Goal: Leave review/rating: Leave review/rating

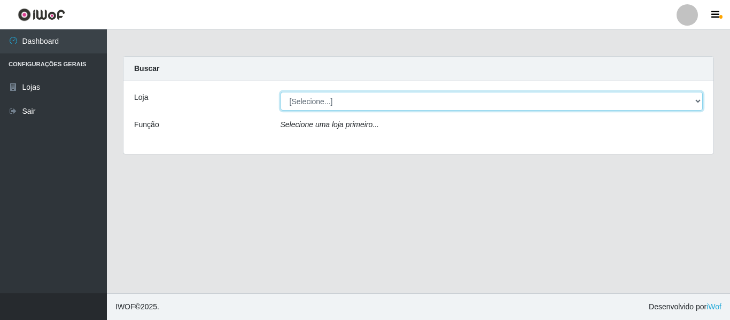
click at [381, 95] on select "[Selecione...] Iskisita Atakado - Centro de Distribuição" at bounding box center [492, 101] width 423 height 19
select select "425"
click at [281, 92] on select "[Selecione...] Iskisita Atakado - Centro de Distribuição" at bounding box center [492, 101] width 423 height 19
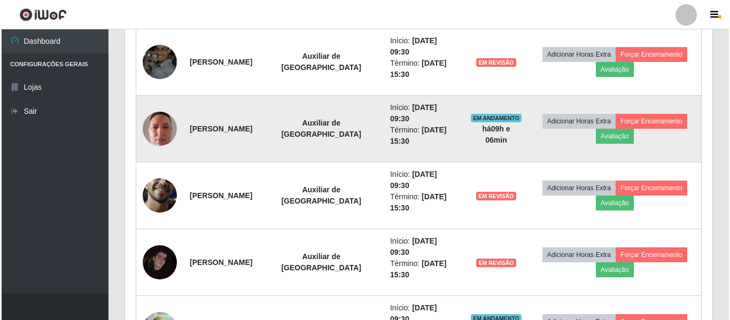
scroll to position [387, 0]
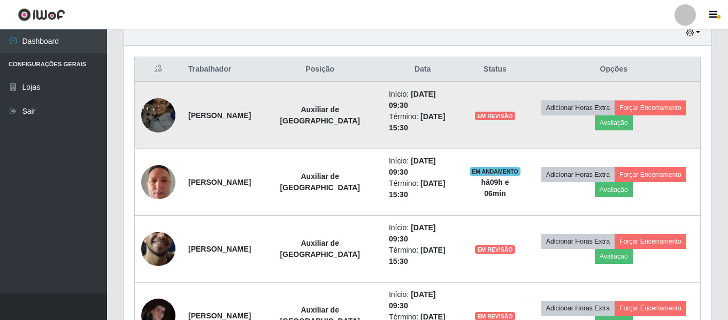
click at [160, 111] on img at bounding box center [158, 114] width 34 height 45
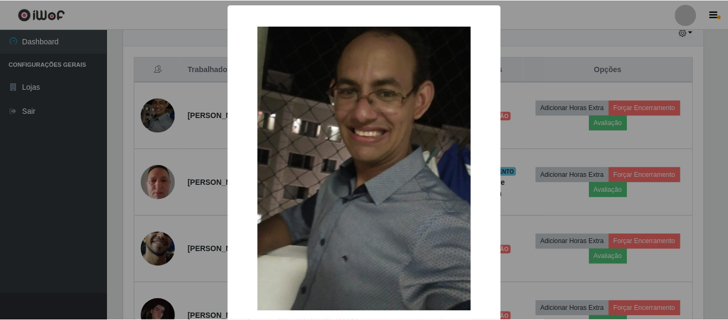
scroll to position [222, 582]
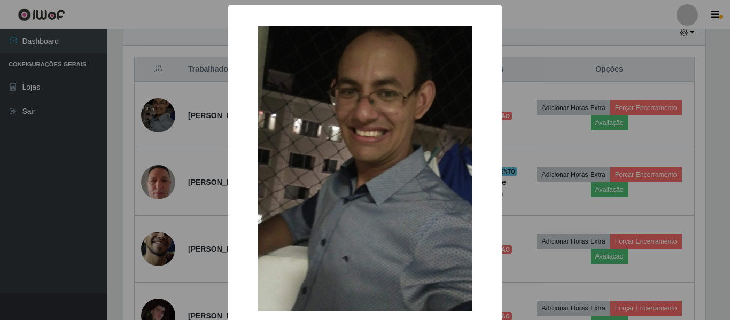
click at [545, 58] on div "× OK Cancel" at bounding box center [365, 160] width 730 height 320
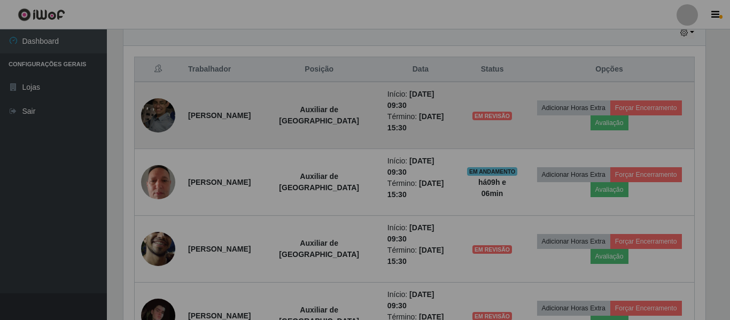
scroll to position [222, 588]
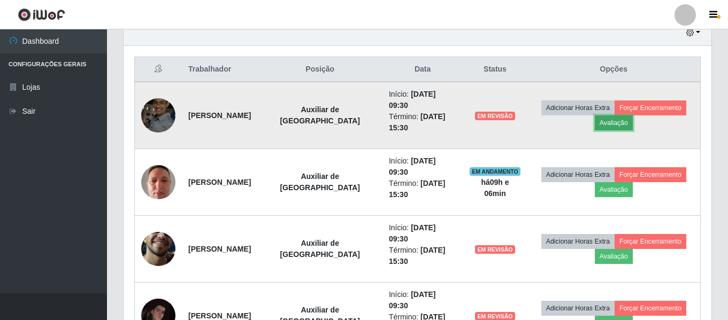
click at [609, 126] on button "Avaliação" at bounding box center [614, 122] width 38 height 15
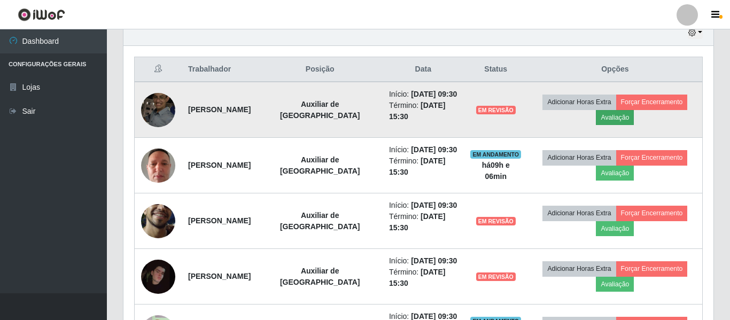
scroll to position [222, 582]
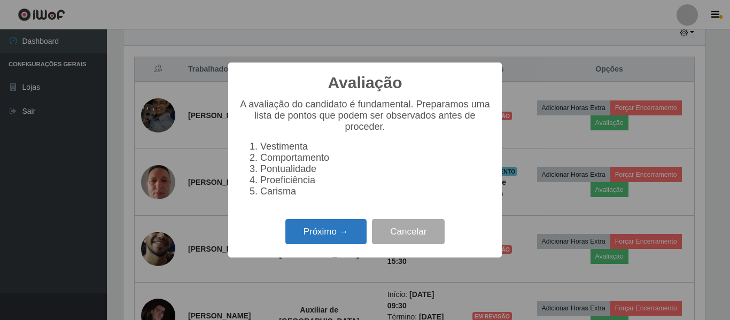
click at [329, 237] on button "Próximo →" at bounding box center [325, 231] width 81 height 25
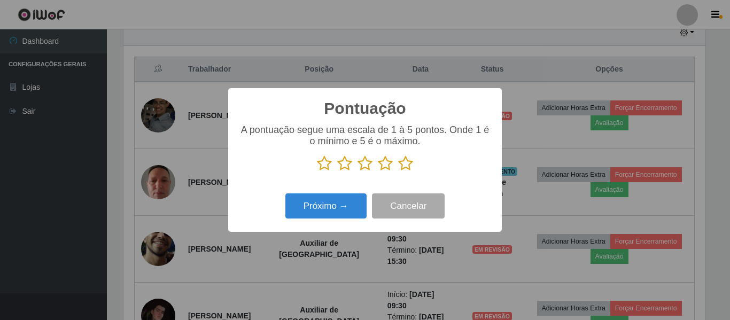
click at [365, 165] on icon at bounding box center [365, 164] width 15 height 16
click at [358, 172] on input "radio" at bounding box center [358, 172] width 0 height 0
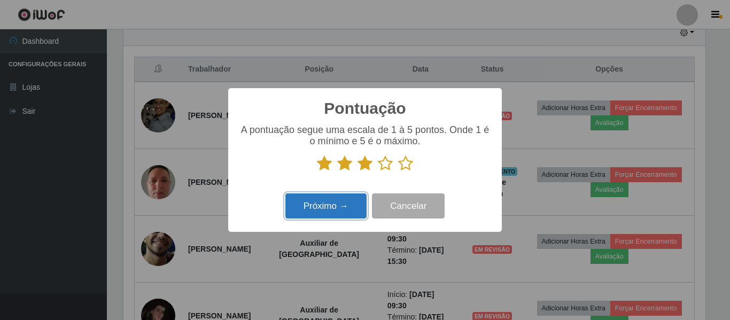
click at [344, 208] on button "Próximo →" at bounding box center [325, 206] width 81 height 25
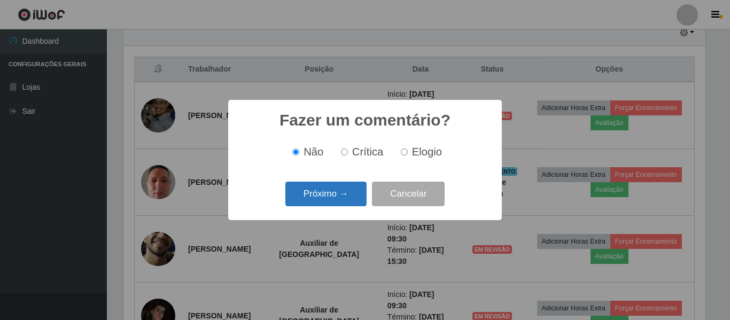
click at [345, 193] on button "Próximo →" at bounding box center [325, 194] width 81 height 25
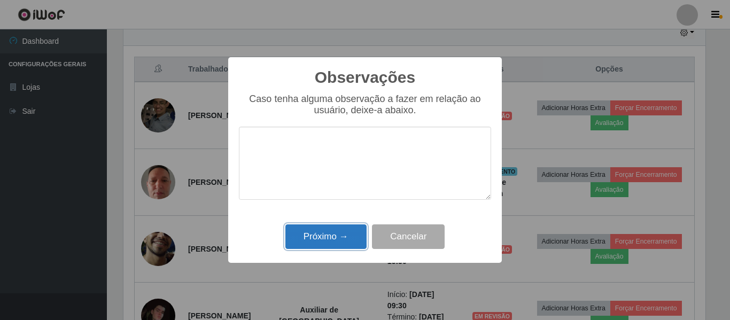
click at [345, 236] on button "Próximo →" at bounding box center [325, 237] width 81 height 25
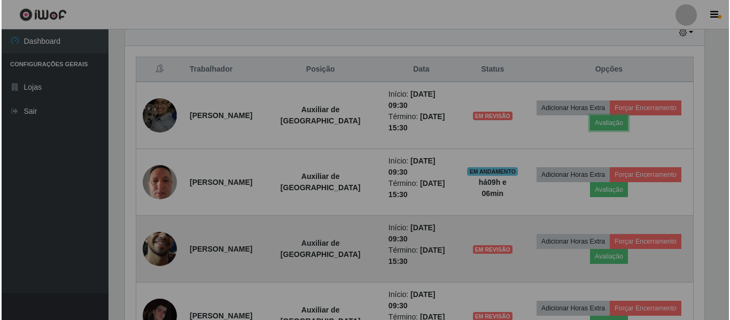
scroll to position [222, 588]
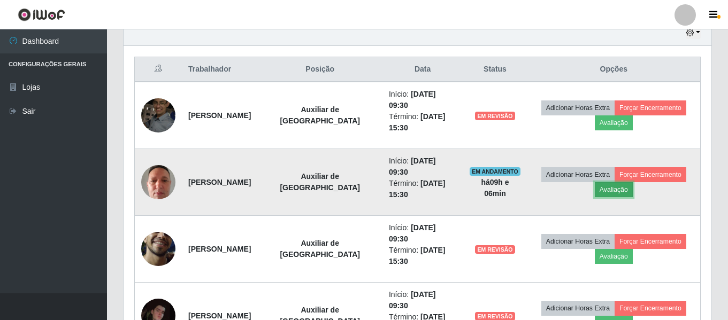
click at [616, 192] on button "Avaliação" at bounding box center [614, 189] width 38 height 15
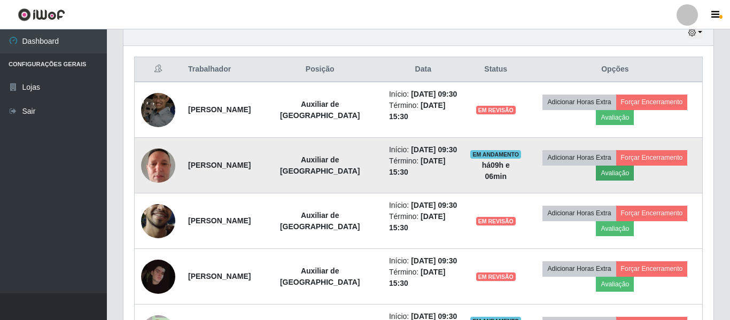
scroll to position [222, 582]
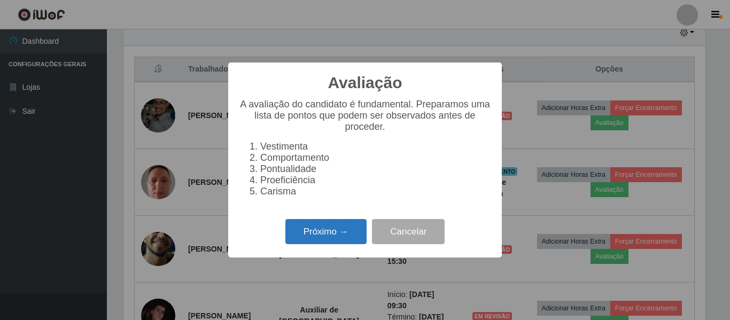
click at [317, 237] on button "Próximo →" at bounding box center [325, 231] width 81 height 25
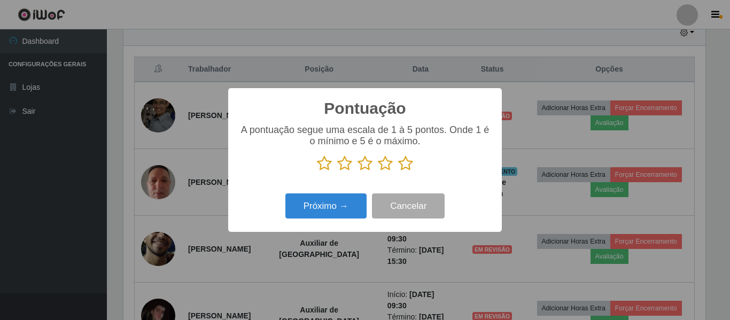
click at [364, 164] on icon at bounding box center [365, 164] width 15 height 16
click at [358, 172] on input "radio" at bounding box center [358, 172] width 0 height 0
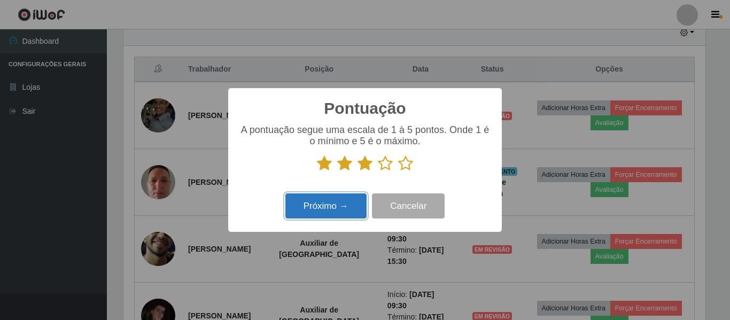
click at [331, 209] on button "Próximo →" at bounding box center [325, 206] width 81 height 25
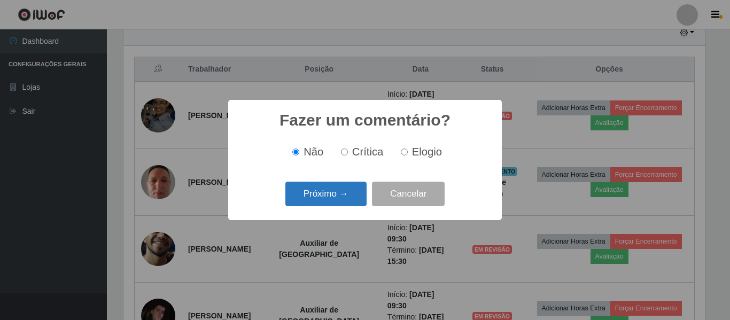
click at [331, 191] on button "Próximo →" at bounding box center [325, 194] width 81 height 25
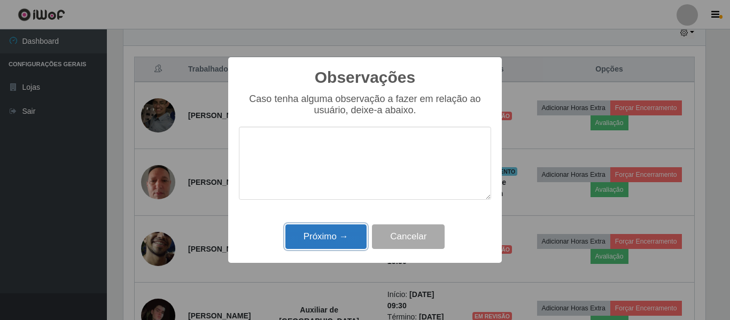
click at [329, 226] on button "Próximo →" at bounding box center [325, 237] width 81 height 25
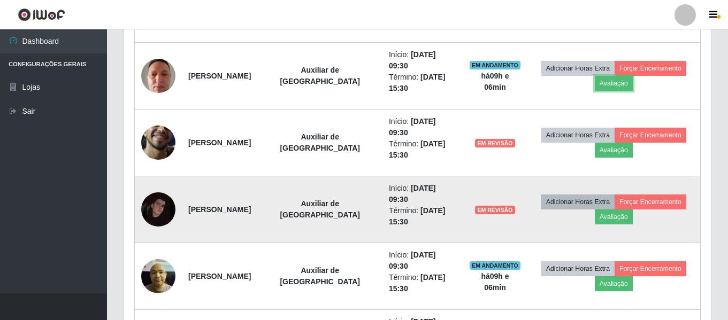
scroll to position [493, 0]
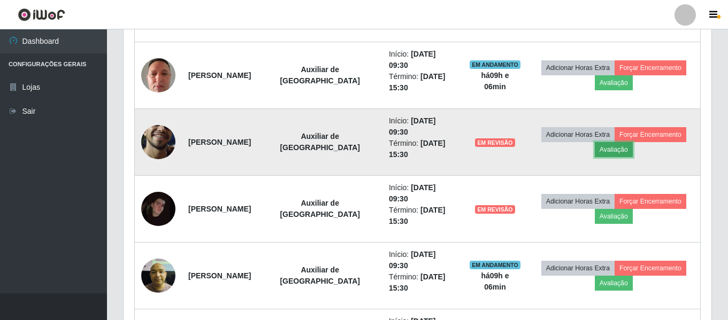
click at [609, 155] on button "Avaliação" at bounding box center [614, 149] width 38 height 15
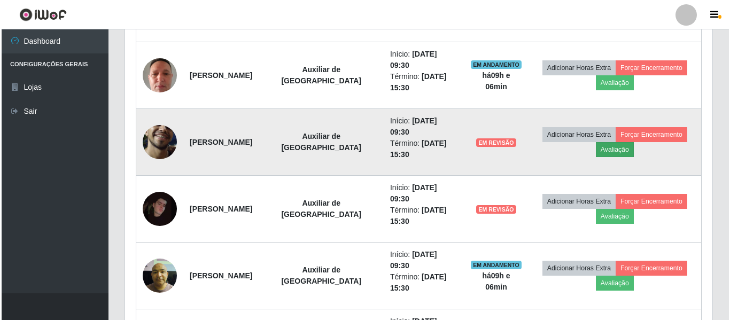
scroll to position [222, 582]
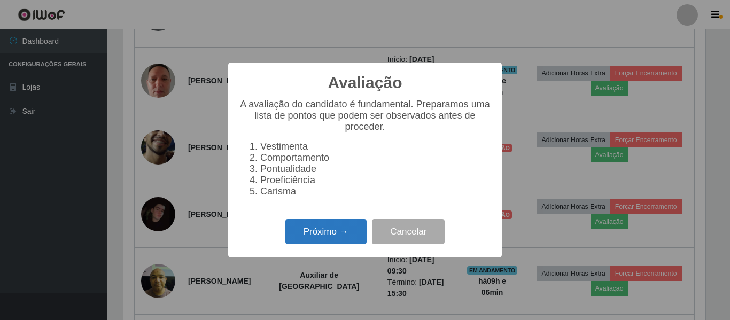
click at [329, 235] on button "Próximo →" at bounding box center [325, 231] width 81 height 25
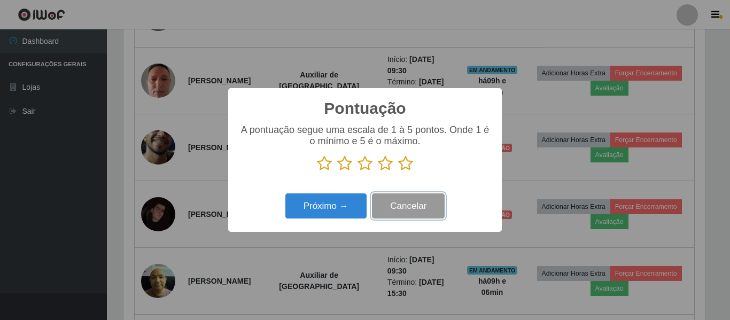
click at [419, 208] on button "Cancelar" at bounding box center [408, 206] width 73 height 25
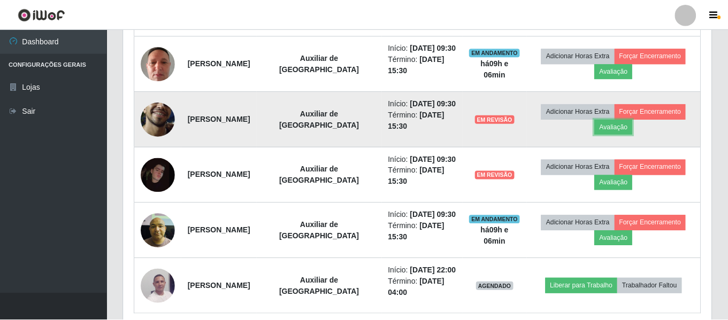
scroll to position [222, 588]
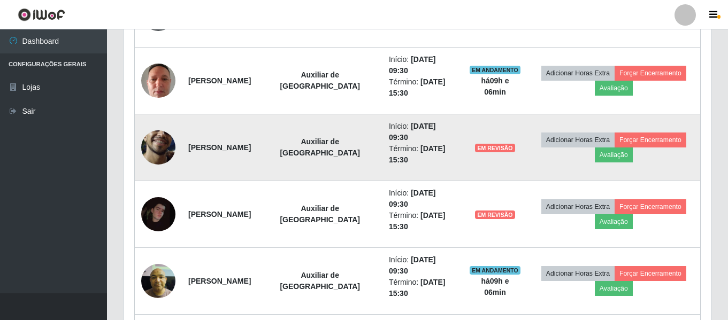
click at [153, 148] on img at bounding box center [158, 148] width 34 height 76
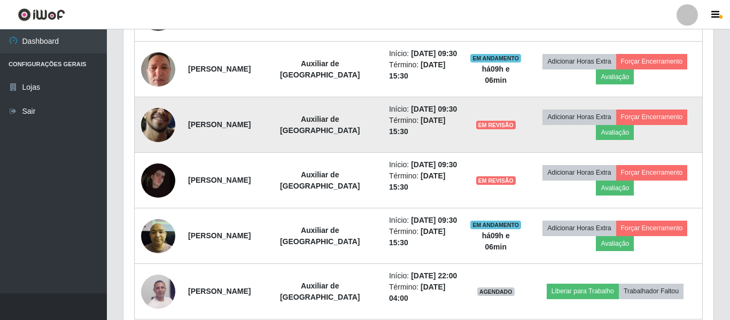
scroll to position [0, 0]
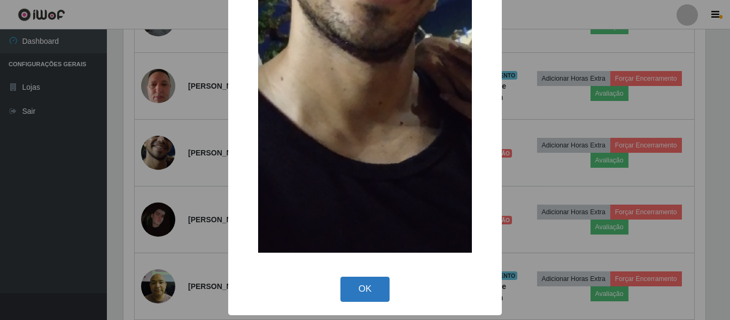
click at [370, 287] on button "OK" at bounding box center [366, 289] width 50 height 25
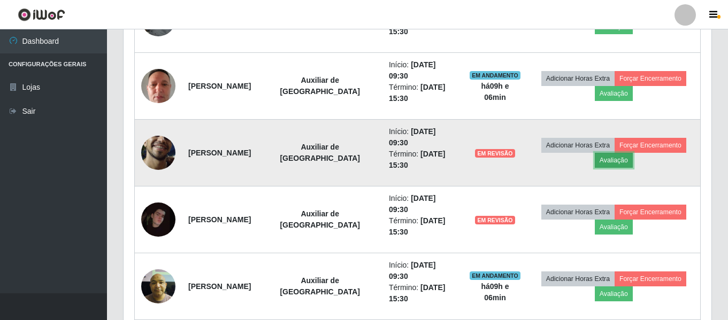
click at [608, 163] on button "Avaliação" at bounding box center [614, 160] width 38 height 15
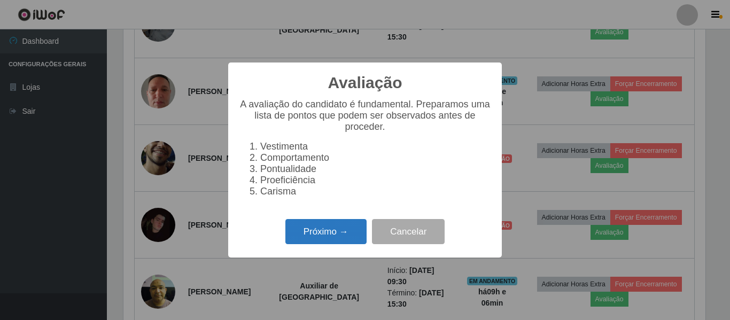
click at [323, 240] on button "Próximo →" at bounding box center [325, 231] width 81 height 25
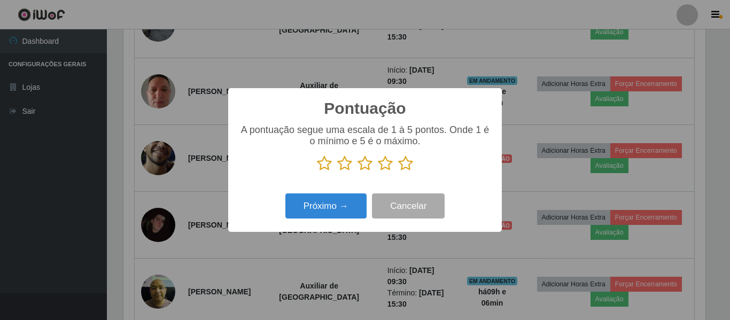
click at [327, 165] on icon at bounding box center [324, 164] width 15 height 16
click at [317, 172] on input "radio" at bounding box center [317, 172] width 0 height 0
click at [320, 204] on button "Próximo →" at bounding box center [325, 206] width 81 height 25
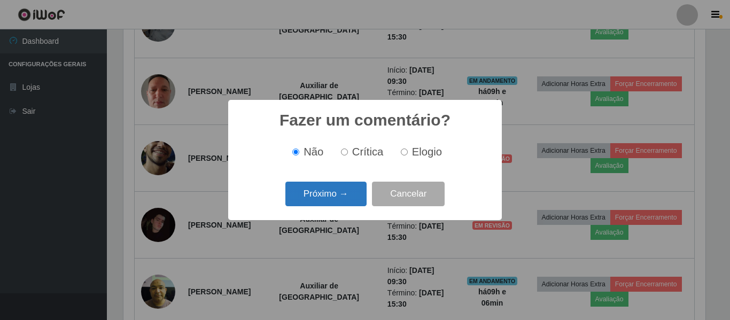
click at [348, 191] on button "Próximo →" at bounding box center [325, 194] width 81 height 25
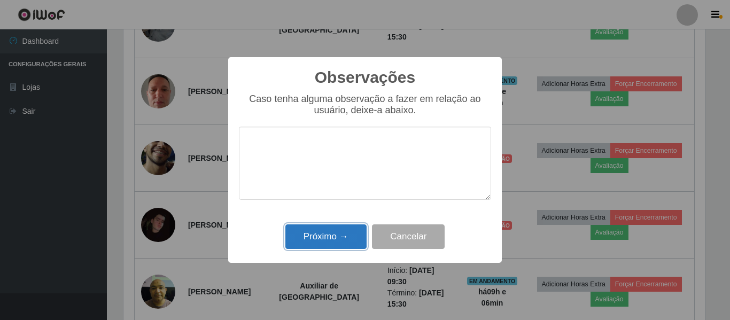
click at [328, 233] on button "Próximo →" at bounding box center [325, 237] width 81 height 25
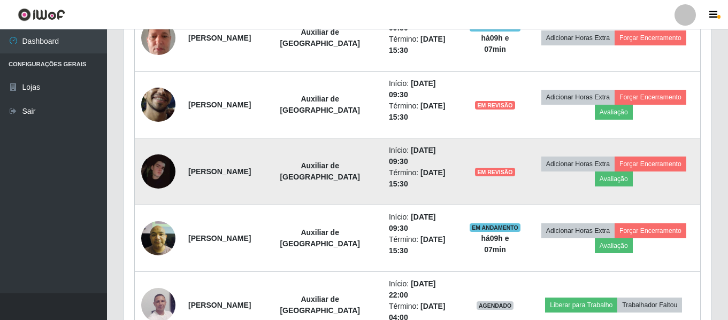
click at [153, 165] on img at bounding box center [158, 172] width 34 height 34
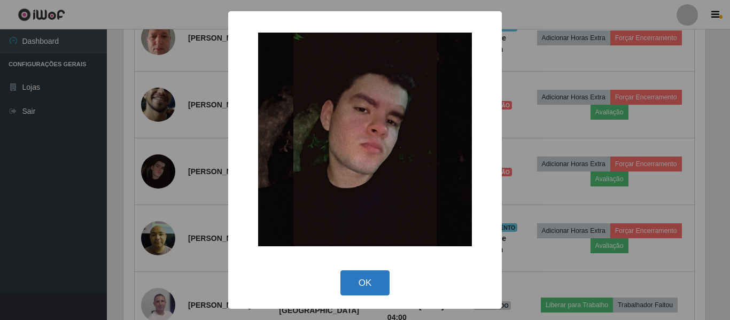
click at [364, 282] on button "OK" at bounding box center [366, 283] width 50 height 25
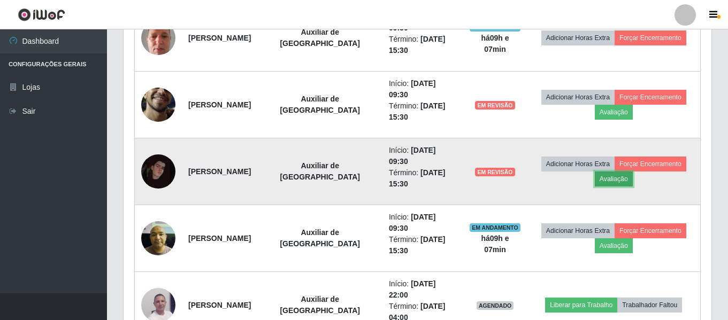
click at [626, 182] on button "Avaliação" at bounding box center [614, 179] width 38 height 15
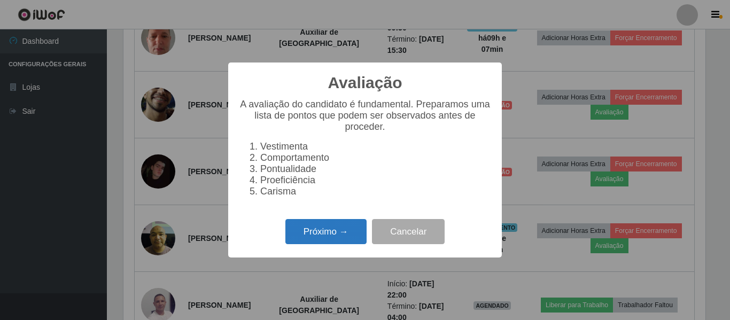
click at [339, 234] on button "Próximo →" at bounding box center [325, 231] width 81 height 25
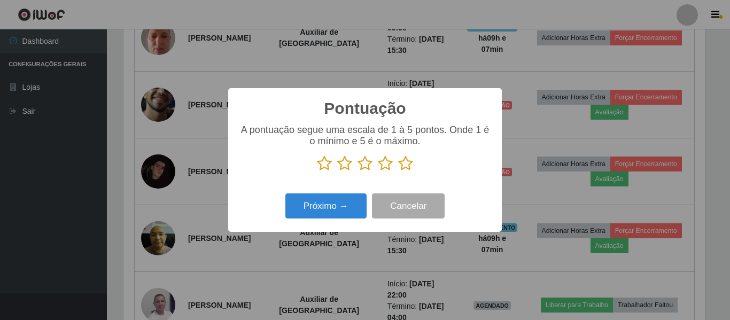
click at [365, 165] on icon at bounding box center [365, 164] width 15 height 16
click at [358, 172] on input "radio" at bounding box center [358, 172] width 0 height 0
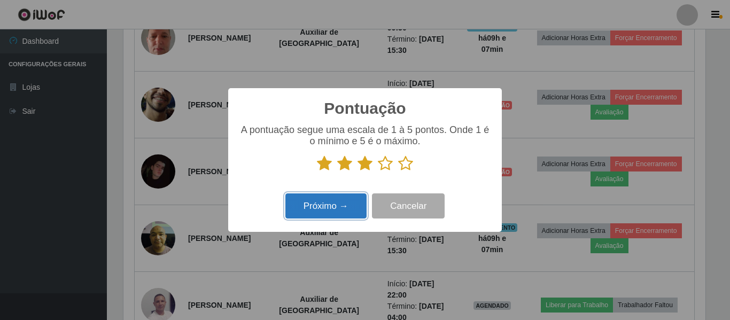
click at [340, 211] on button "Próximo →" at bounding box center [325, 206] width 81 height 25
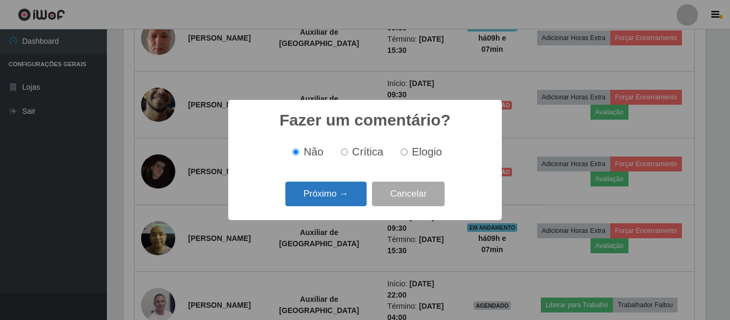
click at [342, 197] on button "Próximo →" at bounding box center [325, 194] width 81 height 25
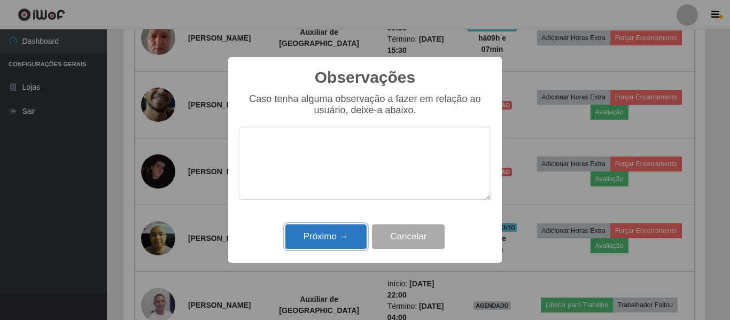
click at [331, 231] on button "Próximo →" at bounding box center [325, 237] width 81 height 25
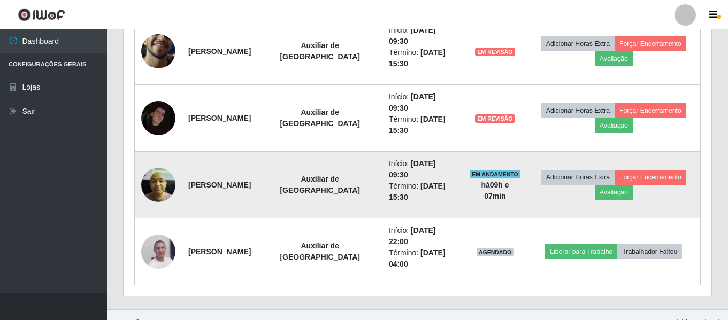
click at [161, 189] on img at bounding box center [158, 184] width 34 height 45
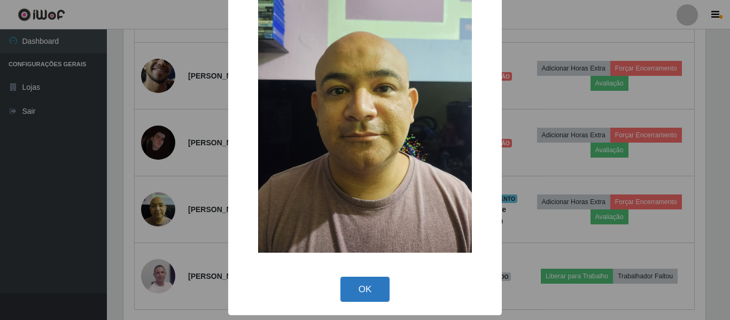
click at [355, 295] on button "OK" at bounding box center [366, 289] width 50 height 25
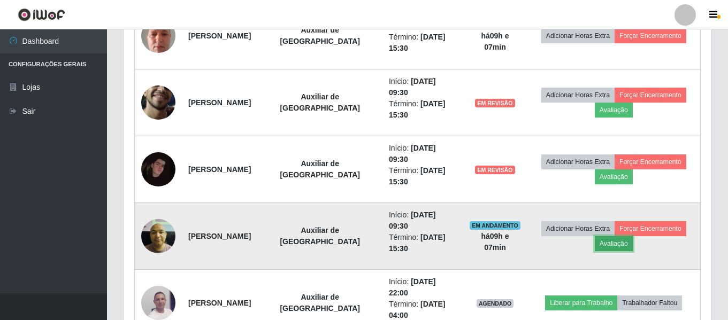
click at [606, 244] on button "Avaliação" at bounding box center [614, 243] width 38 height 15
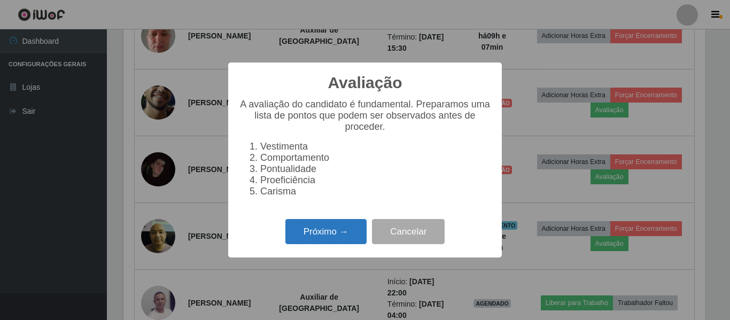
click at [313, 229] on button "Próximo →" at bounding box center [325, 231] width 81 height 25
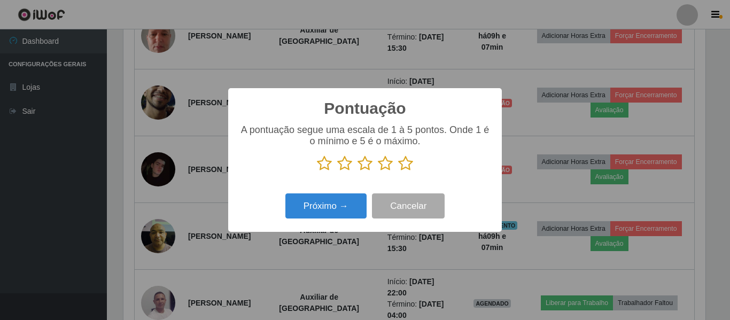
click at [360, 167] on icon at bounding box center [365, 164] width 15 height 16
click at [358, 172] on input "radio" at bounding box center [358, 172] width 0 height 0
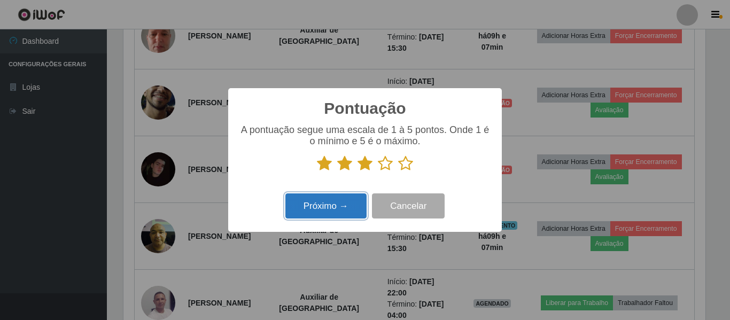
click at [330, 214] on button "Próximo →" at bounding box center [325, 206] width 81 height 25
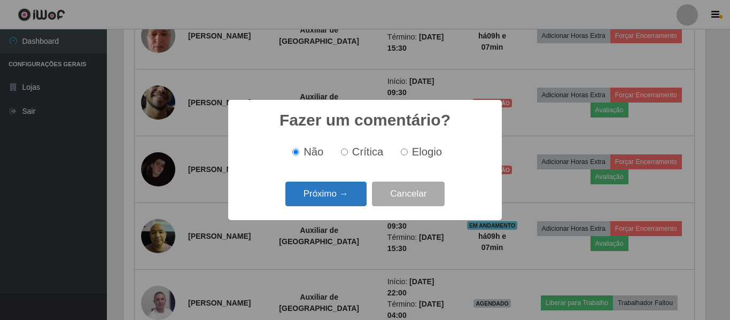
click at [343, 188] on button "Próximo →" at bounding box center [325, 194] width 81 height 25
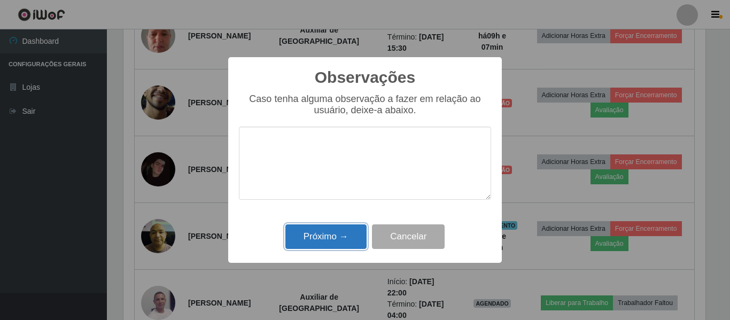
click at [337, 231] on button "Próximo →" at bounding box center [325, 237] width 81 height 25
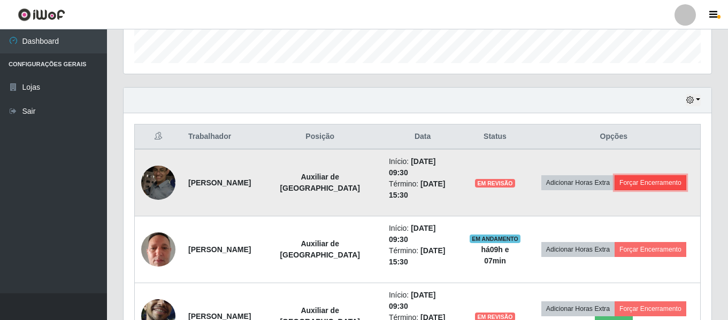
click at [651, 182] on button "Forçar Encerramento" at bounding box center [650, 182] width 72 height 15
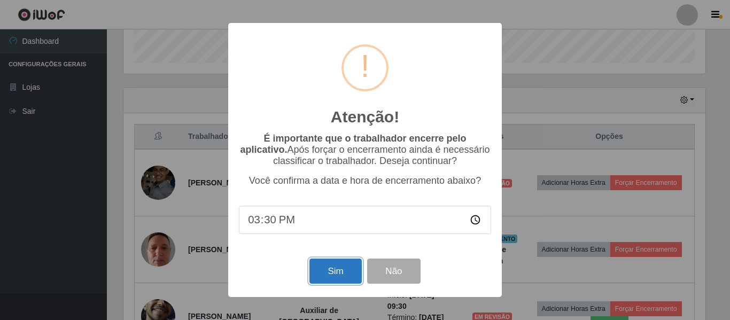
click at [343, 271] on button "Sim" at bounding box center [336, 271] width 52 height 25
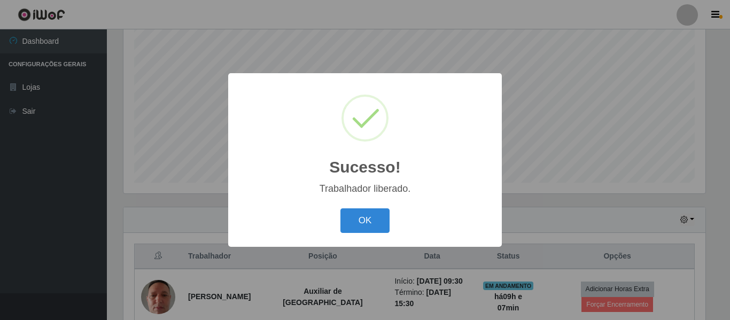
drag, startPoint x: 345, startPoint y: 220, endPoint x: 357, endPoint y: 220, distance: 11.2
click at [346, 220] on button "OK" at bounding box center [366, 221] width 50 height 25
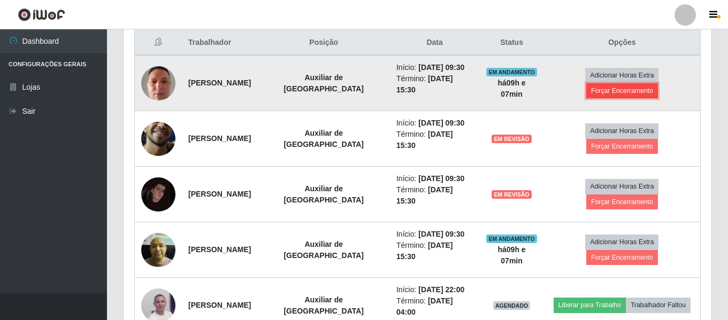
click at [612, 94] on button "Forçar Encerramento" at bounding box center [622, 90] width 72 height 15
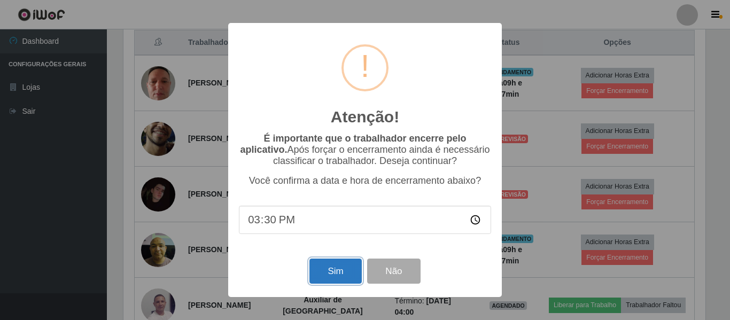
click at [330, 275] on button "Sim" at bounding box center [336, 271] width 52 height 25
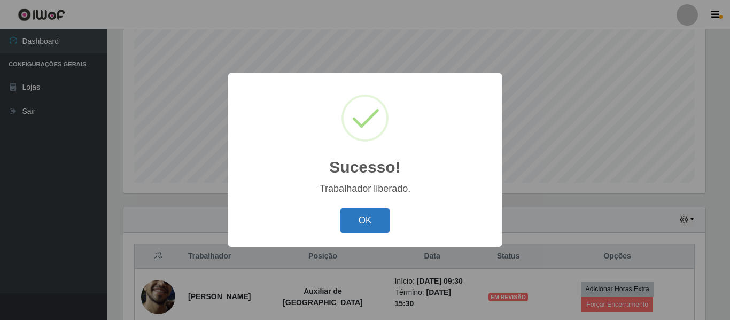
click at [364, 211] on button "OK" at bounding box center [366, 221] width 50 height 25
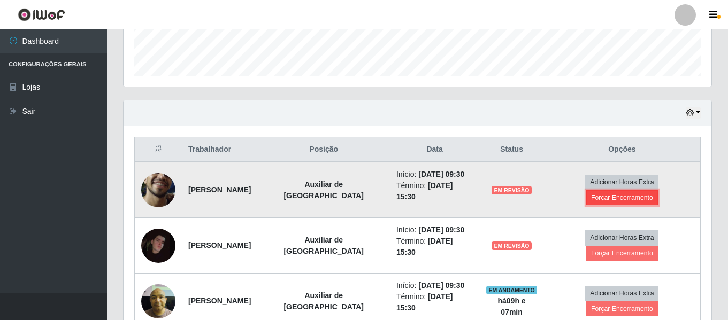
click at [617, 196] on button "Forçar Encerramento" at bounding box center [622, 197] width 72 height 15
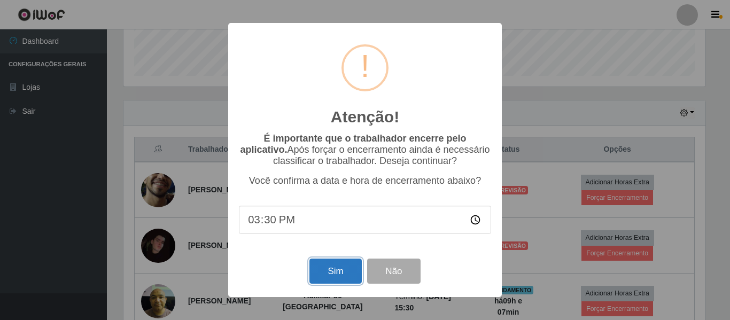
click at [341, 273] on button "Sim" at bounding box center [336, 271] width 52 height 25
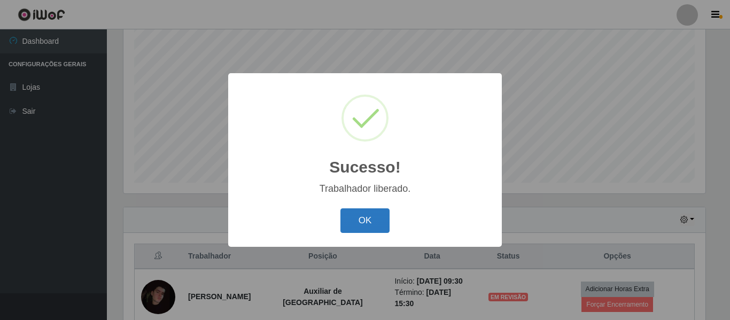
drag, startPoint x: 360, startPoint y: 217, endPoint x: 381, endPoint y: 202, distance: 25.4
click at [361, 217] on button "OK" at bounding box center [366, 221] width 50 height 25
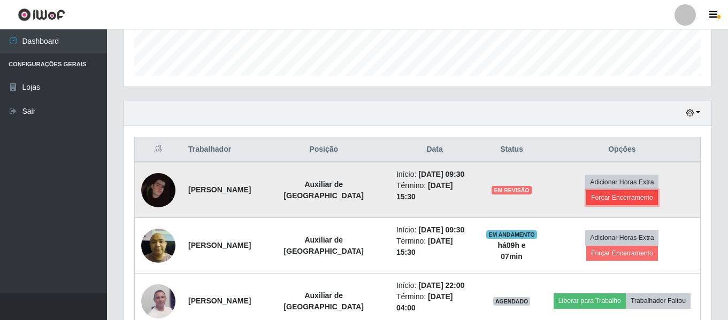
click at [616, 198] on button "Forçar Encerramento" at bounding box center [622, 197] width 72 height 15
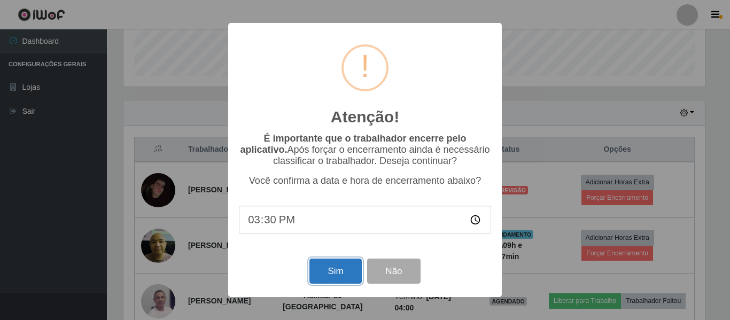
click at [335, 273] on button "Sim" at bounding box center [336, 271] width 52 height 25
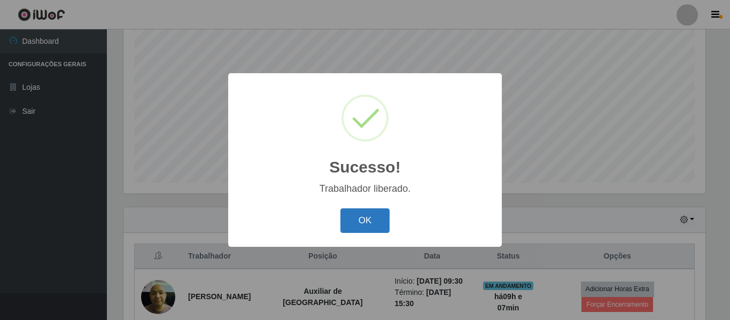
click at [376, 221] on button "OK" at bounding box center [366, 221] width 50 height 25
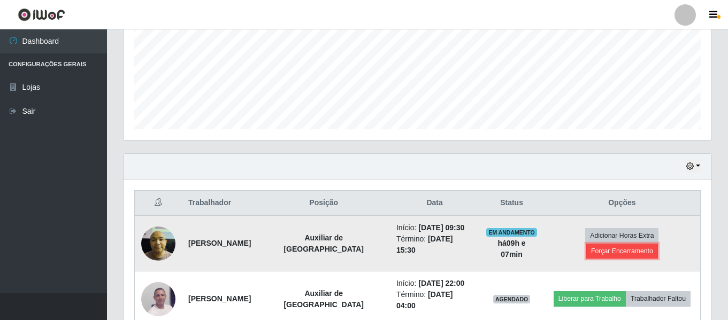
click at [644, 244] on button "Forçar Encerramento" at bounding box center [622, 251] width 72 height 15
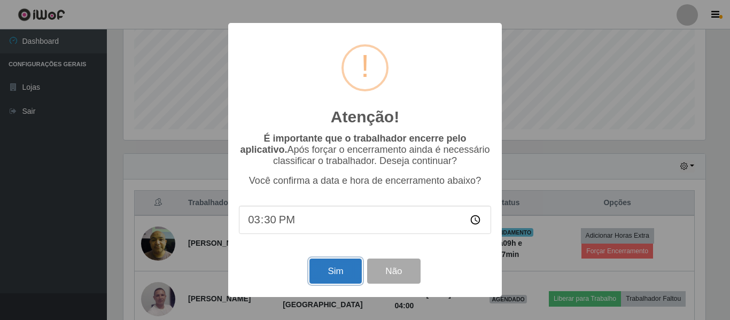
click at [344, 269] on button "Sim" at bounding box center [336, 271] width 52 height 25
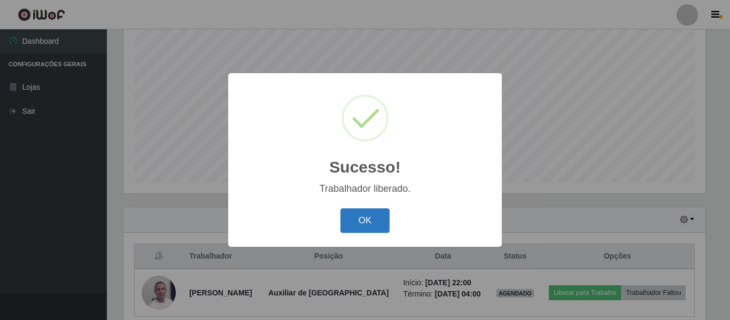
click at [364, 228] on button "OK" at bounding box center [366, 221] width 50 height 25
